Goal: Find specific page/section: Find specific page/section

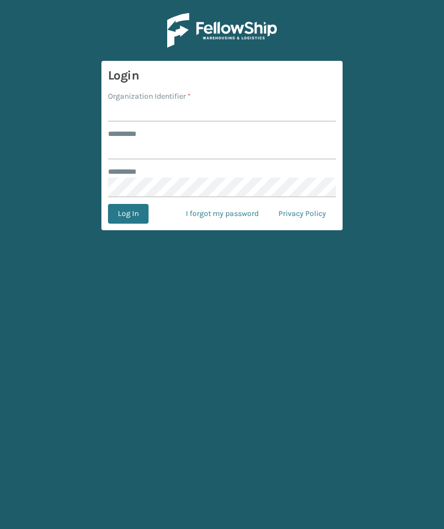
click at [313, 113] on input "Organization Identifier *" at bounding box center [222, 112] width 228 height 20
type input "Foamtex"
click at [261, 143] on input "******** *" at bounding box center [222, 150] width 228 height 20
type input "******"
click at [128, 214] on button "Log In" at bounding box center [128, 214] width 41 height 20
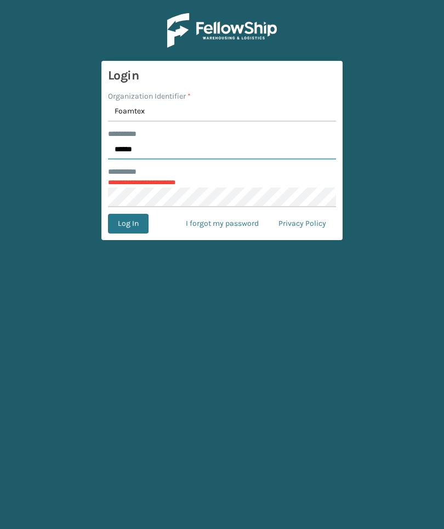
click at [301, 145] on input "******" at bounding box center [222, 150] width 228 height 20
click at [288, 110] on input "Foamtex" at bounding box center [222, 112] width 228 height 20
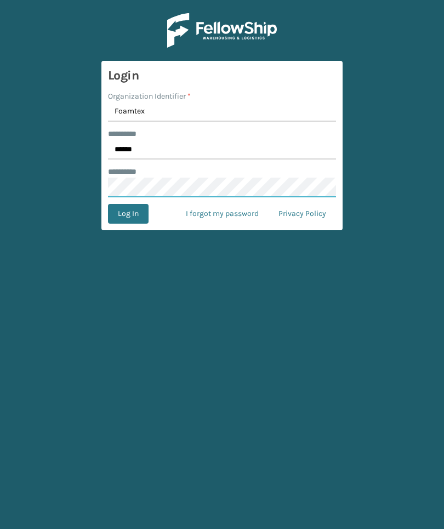
click at [128, 214] on button "Log In" at bounding box center [128, 214] width 41 height 20
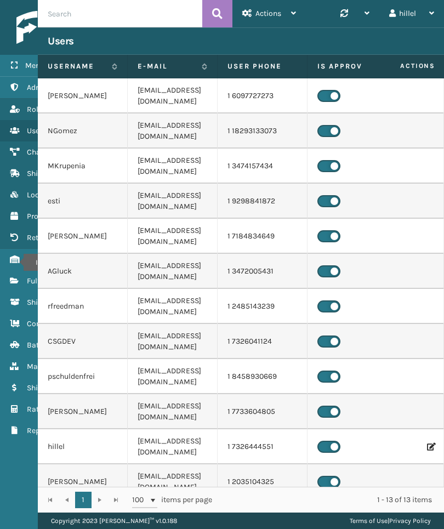
click at [16, 263] on icon "Inventory" at bounding box center [14, 259] width 9 height 8
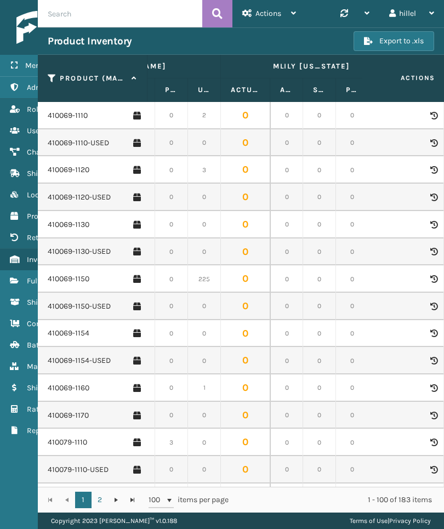
click at [78, 117] on link "410069-1110" at bounding box center [68, 115] width 40 height 11
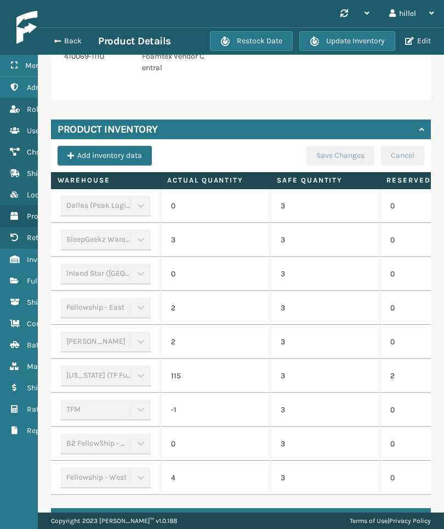
click at [393, 387] on td "2" at bounding box center [435, 376] width 110 height 34
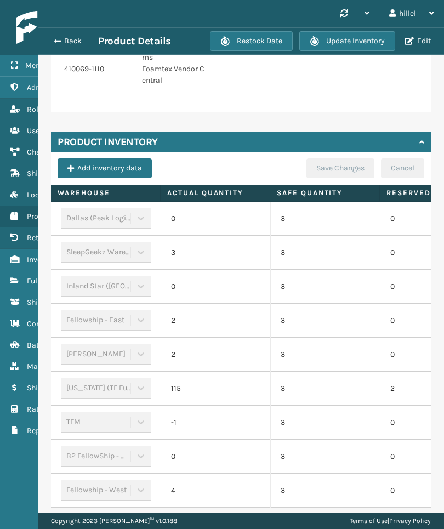
click at [70, 41] on button "Back" at bounding box center [73, 41] width 50 height 10
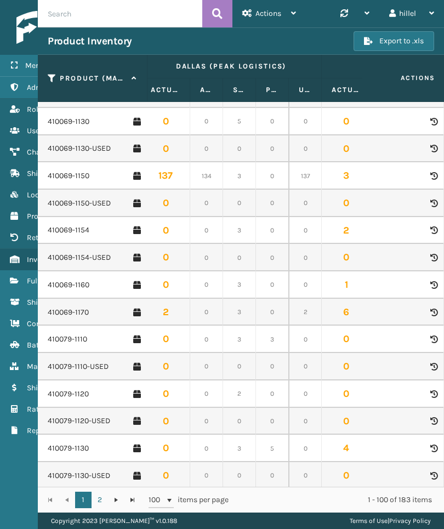
click at [65, 443] on link "410079-1130" at bounding box center [68, 448] width 41 height 11
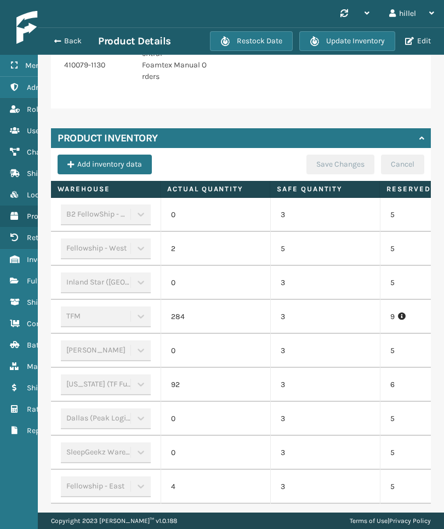
click at [385, 383] on td "6" at bounding box center [435, 385] width 110 height 34
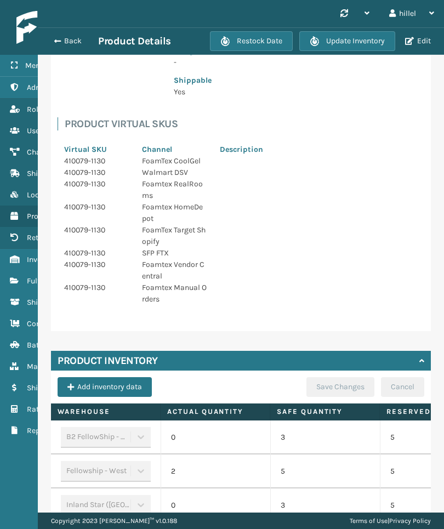
click at [69, 36] on button "Back" at bounding box center [73, 41] width 50 height 10
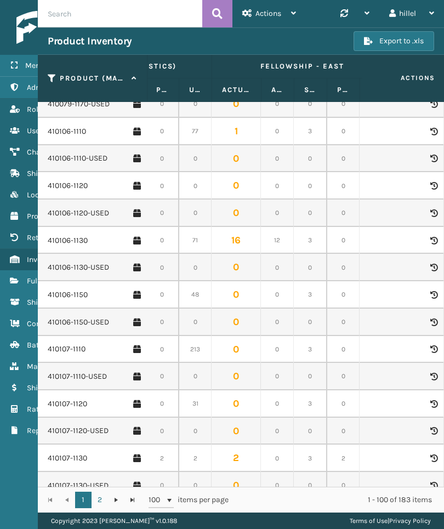
scroll to position [0, 117]
